Goal: Navigation & Orientation: Go to known website

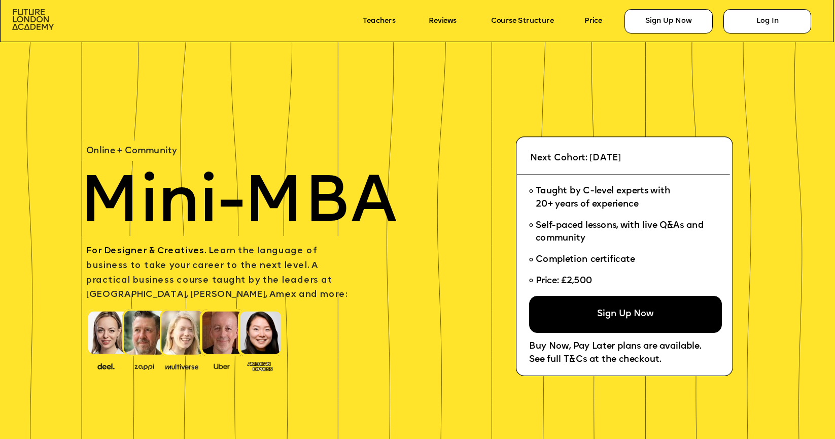
click at [34, 10] on img at bounding box center [33, 19] width 42 height 21
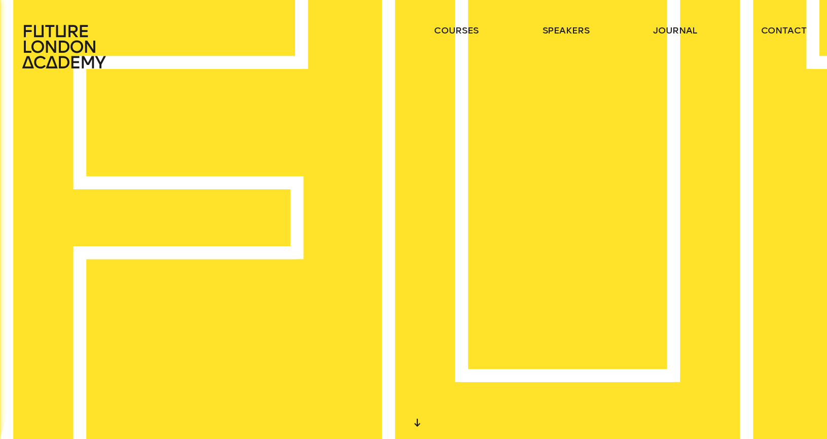
click at [64, 40] on icon at bounding box center [65, 46] width 89 height 45
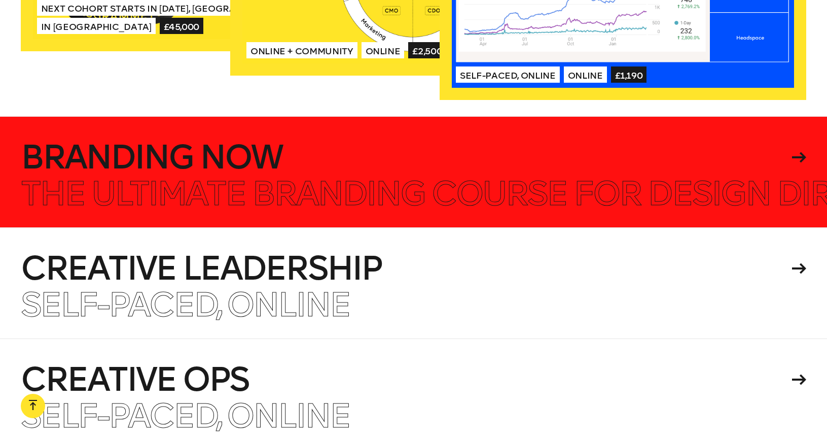
scroll to position [2363, 0]
